Goal: Communication & Community: Share content

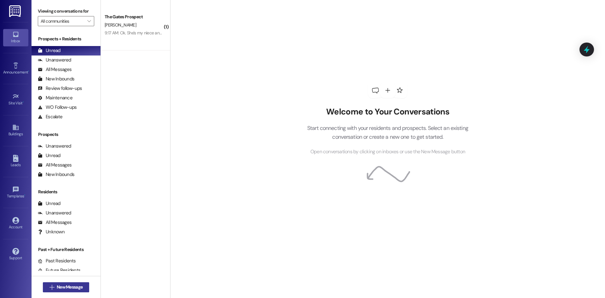
click at [71, 287] on span "New Message" at bounding box center [70, 287] width 26 height 7
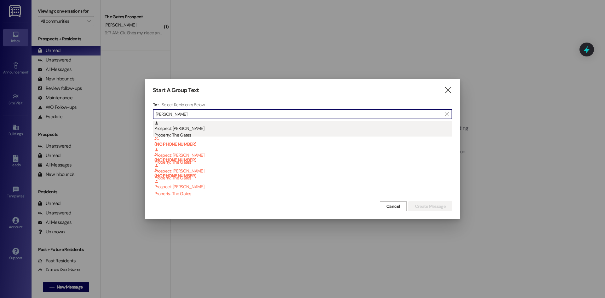
type input "[PERSON_NAME]"
click at [285, 133] on div "Property: The Gates" at bounding box center [303, 135] width 298 height 7
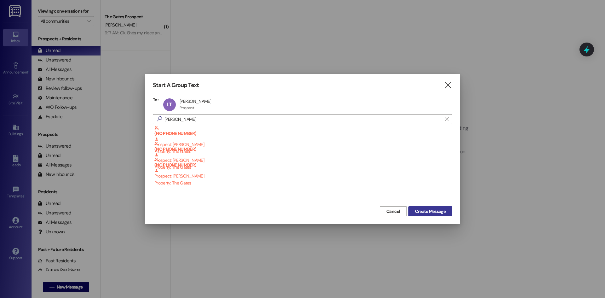
click at [440, 212] on span "Create Message" at bounding box center [430, 211] width 31 height 7
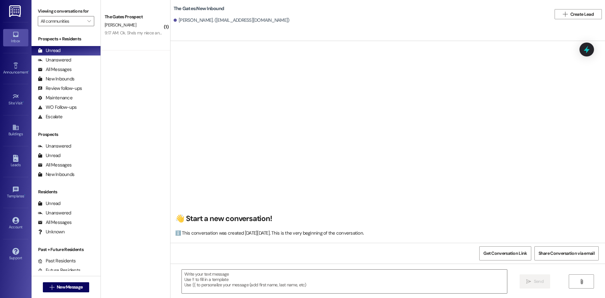
scroll to position [0, 0]
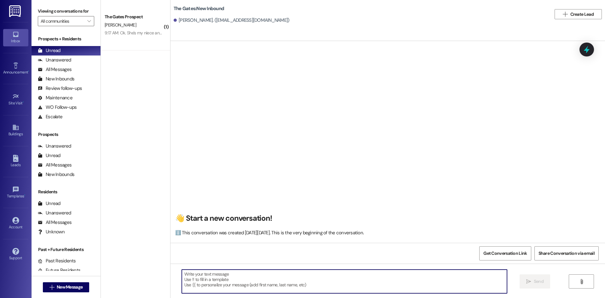
click at [248, 278] on textarea at bounding box center [344, 281] width 325 height 24
paste textarea "102 [PERSON_NAME] 105th 3X3 Men Premium 102 [PERSON_NAME] 105th 3X3 Men Premium…"
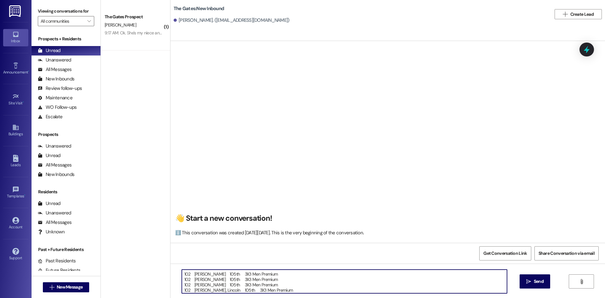
scroll to position [12, 0]
type textarea "102 [PERSON_NAME] 105th 3X3 Men Premium 102 [PERSON_NAME] 105th 3X3 Men Premium…"
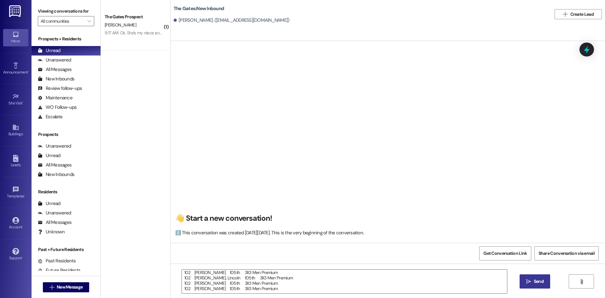
click at [530, 282] on icon "" at bounding box center [528, 281] width 5 height 5
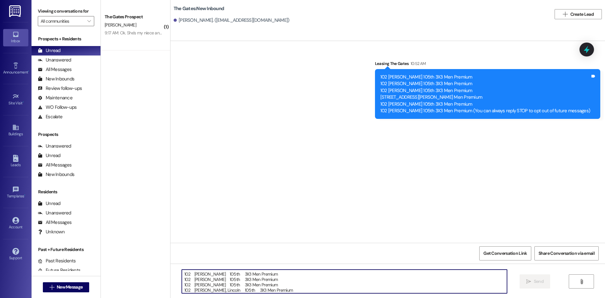
click at [234, 277] on textarea "102 [PERSON_NAME] 105th 3X3 Men Premium 102 [PERSON_NAME] 105th 3X3 Men Premium…" at bounding box center [344, 281] width 325 height 24
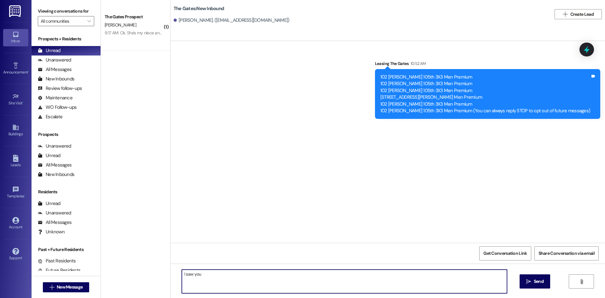
type textarea "I saw you"
